Goal: Information Seeking & Learning: Learn about a topic

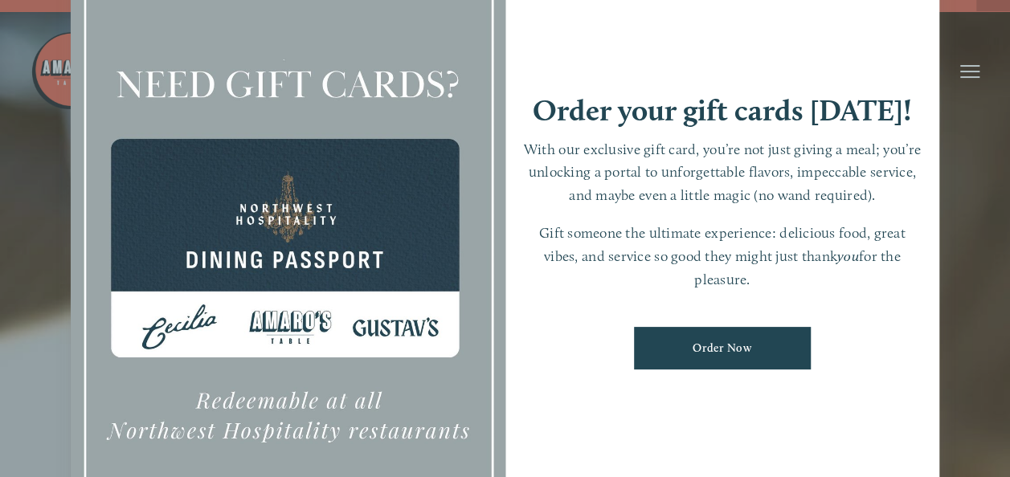
scroll to position [16, 0]
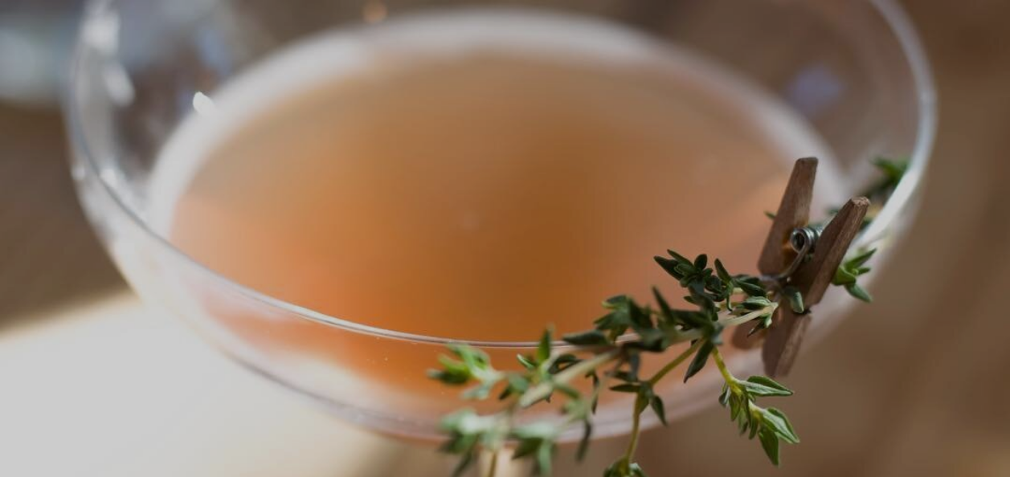
scroll to position [34, 0]
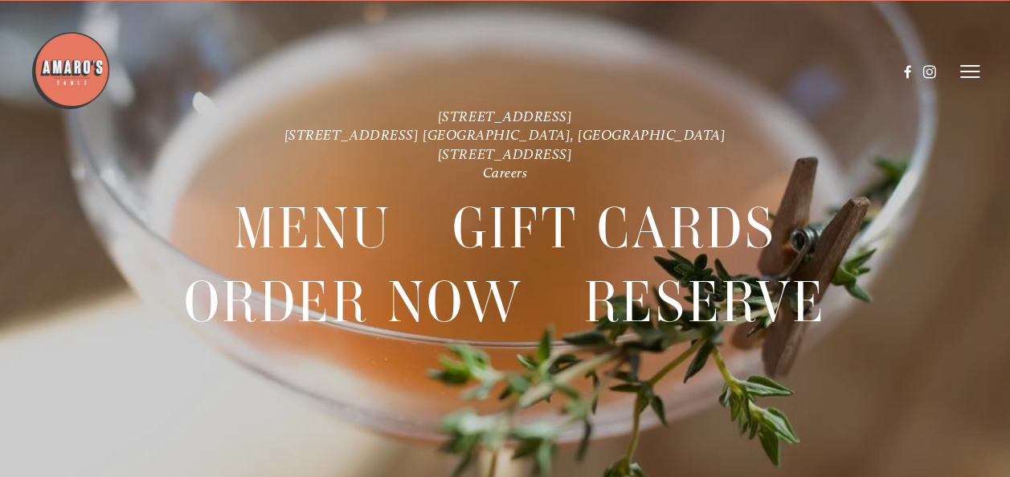
click at [973, 66] on line at bounding box center [969, 66] width 19 height 0
click at [690, 67] on span "Menu" at bounding box center [694, 71] width 30 height 14
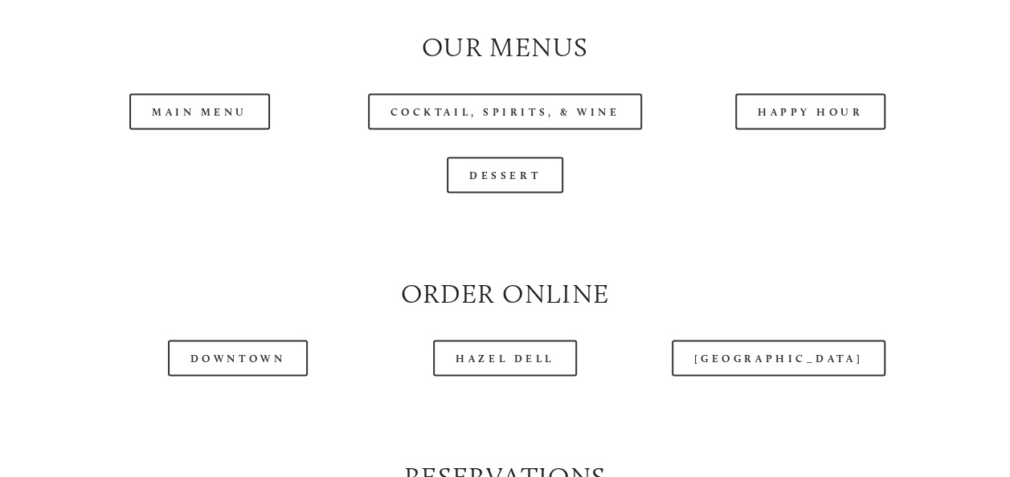
scroll to position [1515, 0]
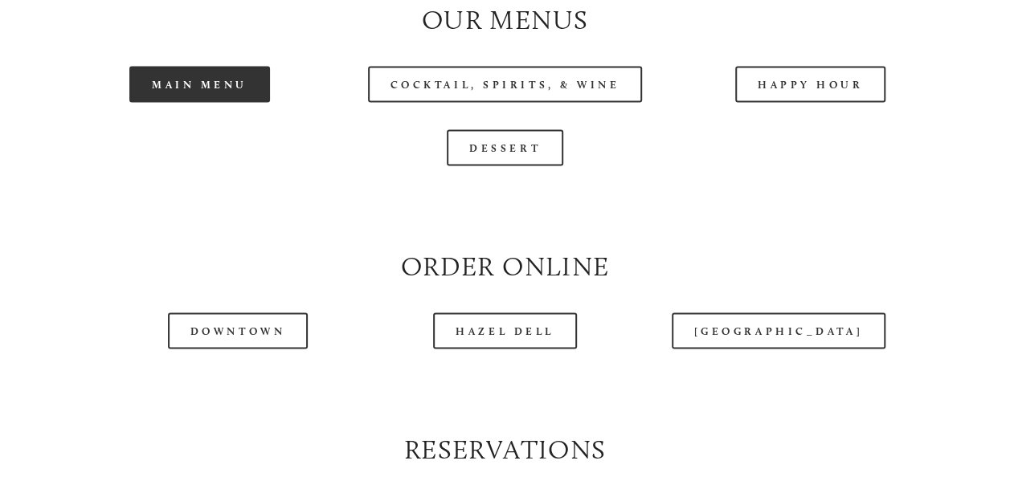
click at [195, 103] on link "Main Menu" at bounding box center [199, 85] width 141 height 36
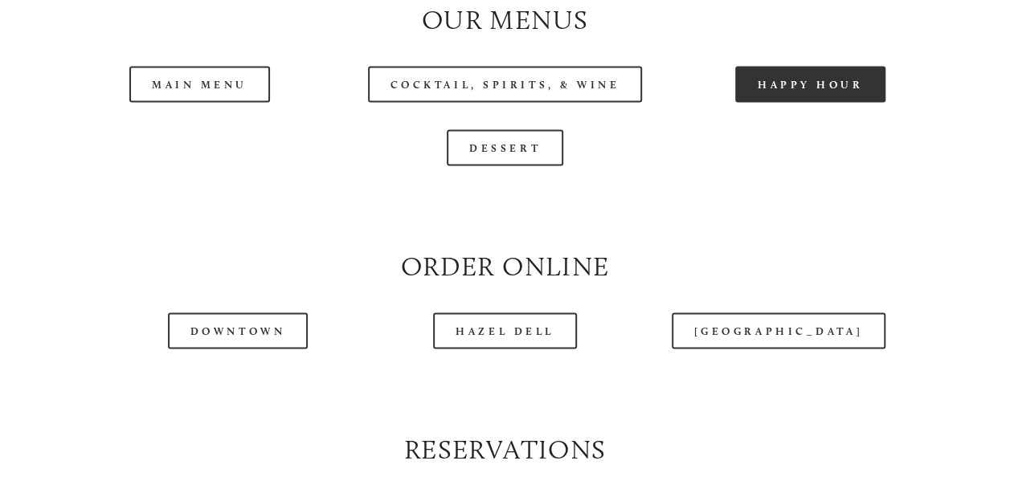
click at [833, 103] on link "Happy Hour" at bounding box center [810, 85] width 151 height 36
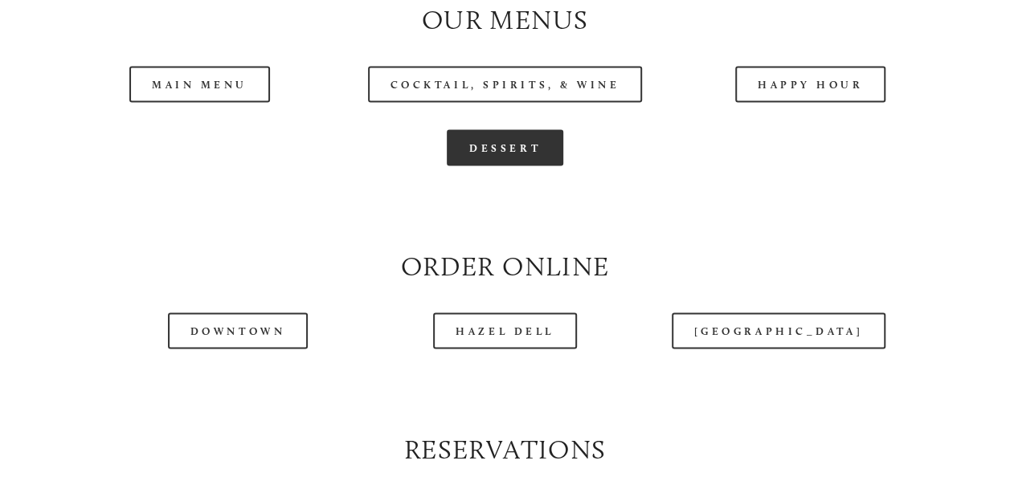
click at [525, 166] on link "Dessert" at bounding box center [505, 148] width 116 height 36
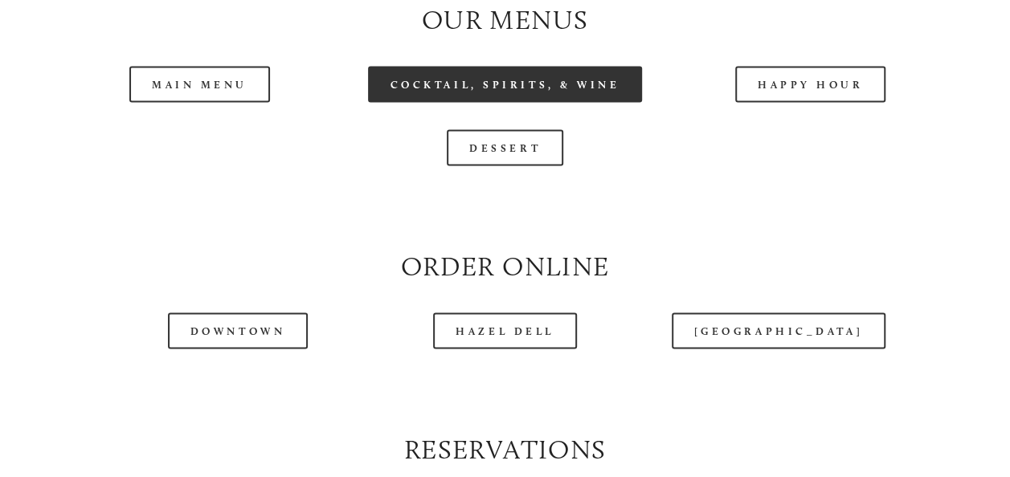
click at [591, 103] on link "Cocktail, Spirits, & Wine" at bounding box center [505, 85] width 275 height 36
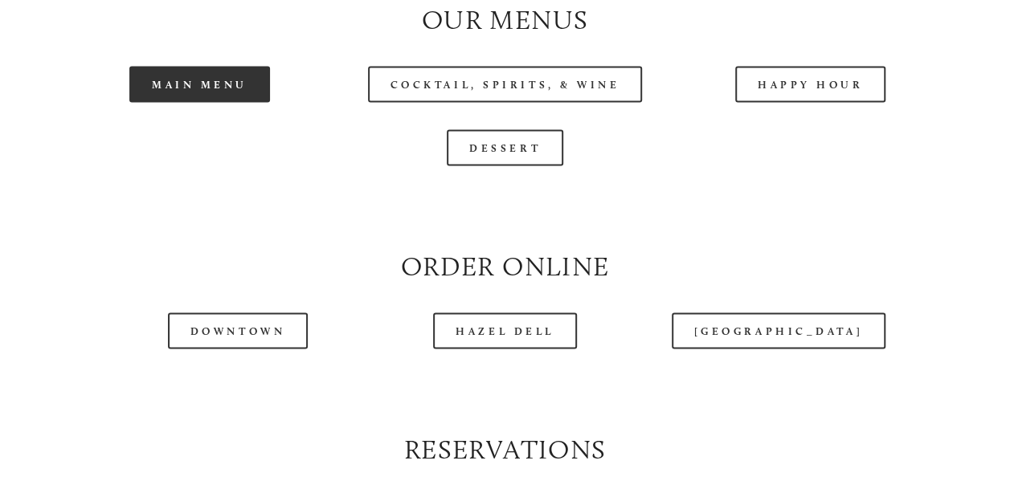
click at [219, 103] on link "Main Menu" at bounding box center [199, 85] width 141 height 36
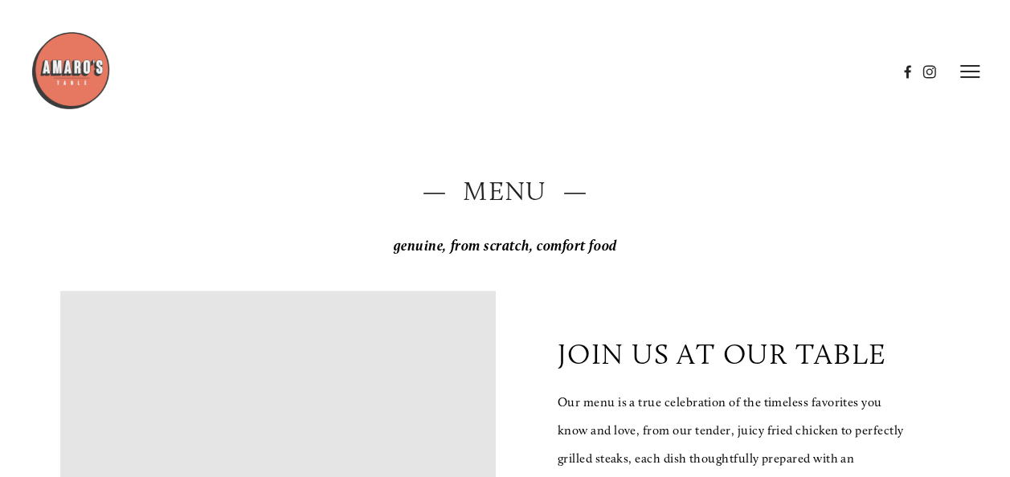
scroll to position [0, 0]
